Goal: Task Accomplishment & Management: Manage account settings

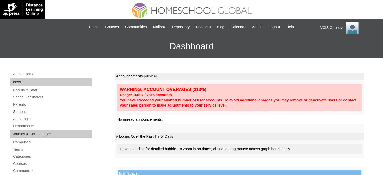
click at [22, 113] on link "Students" at bounding box center [52, 111] width 79 height 6
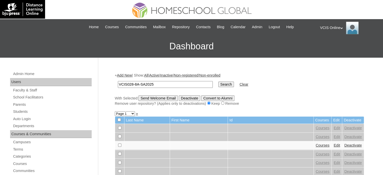
type input "VCIS028-8A-SA2025"
click at [218, 82] on input "Search" at bounding box center [226, 85] width 16 height 6
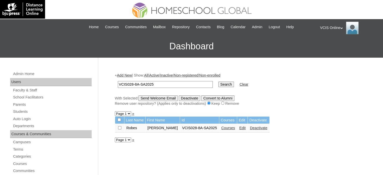
click at [225, 127] on link "Courses" at bounding box center [228, 128] width 14 height 4
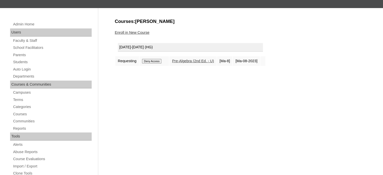
scroll to position [50, 0]
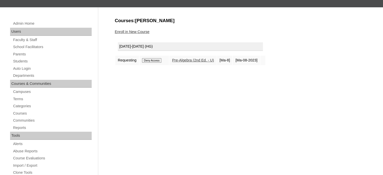
click at [153, 61] on input "Deny Access" at bounding box center [152, 60] width 20 height 5
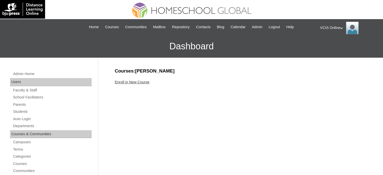
click at [132, 80] on link "Enroll in New Course" at bounding box center [132, 82] width 35 height 4
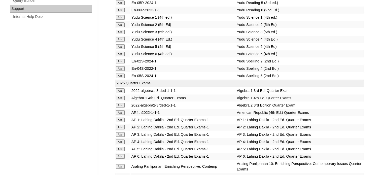
scroll to position [1132, 0]
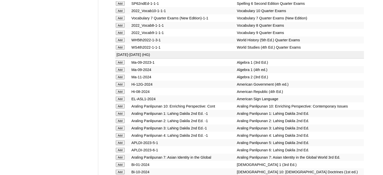
click at [120, 72] on input "Add" at bounding box center [120, 69] width 9 height 5
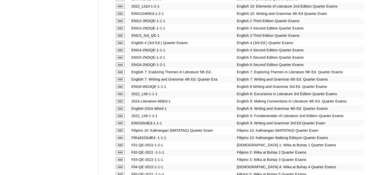
scroll to position [1523, 0]
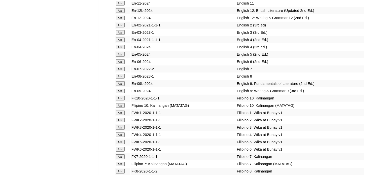
click at [120, 79] on input "Add" at bounding box center [120, 76] width 9 height 5
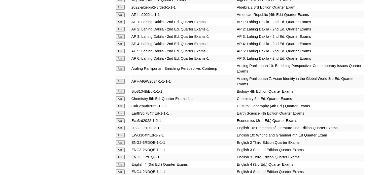
scroll to position [1385, 0]
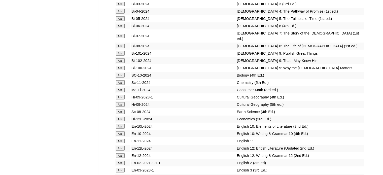
click at [123, 78] on input "Add" at bounding box center [120, 75] width 9 height 5
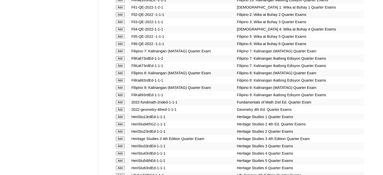
scroll to position [1617, 0]
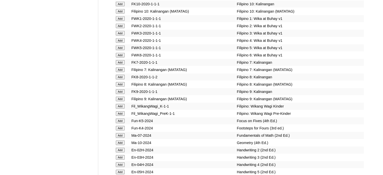
click at [123, 87] on input "Add" at bounding box center [120, 84] width 9 height 5
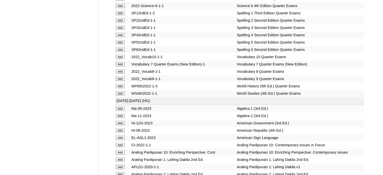
scroll to position [2161, 0]
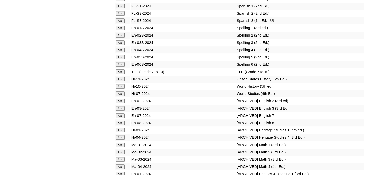
click at [120, 89] on input "Add" at bounding box center [120, 86] width 9 height 5
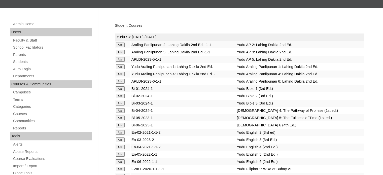
scroll to position [1356, 0]
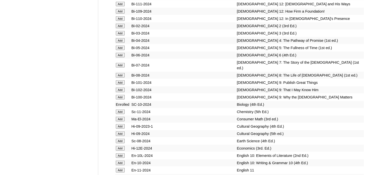
click at [119, 78] on input "Add" at bounding box center [120, 75] width 9 height 5
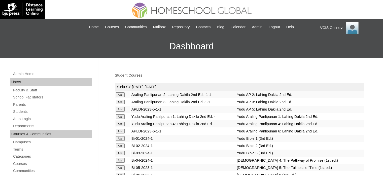
click at [139, 73] on link "Student Courses" at bounding box center [128, 75] width 27 height 4
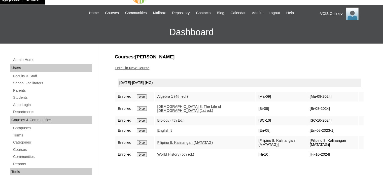
scroll to position [25, 0]
